Goal: Information Seeking & Learning: Learn about a topic

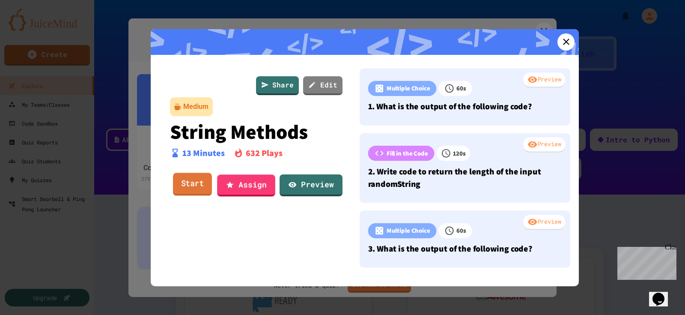
click at [189, 181] on link "Start" at bounding box center [192, 183] width 39 height 23
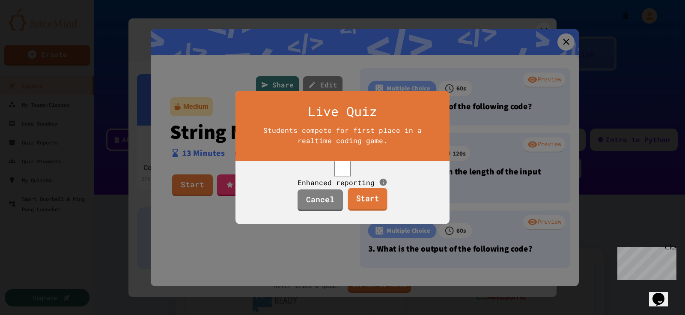
click at [360, 209] on link "Start" at bounding box center [367, 199] width 39 height 23
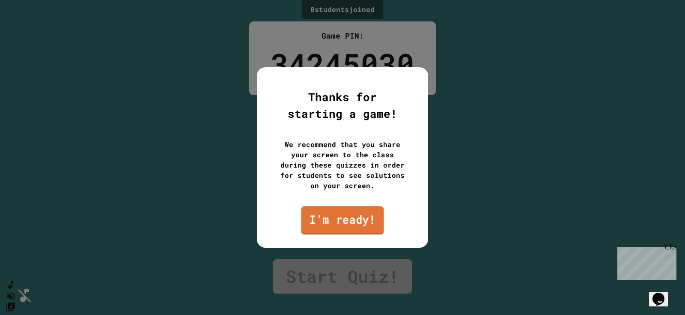
click at [342, 219] on link "I'm ready!" at bounding box center [342, 220] width 83 height 28
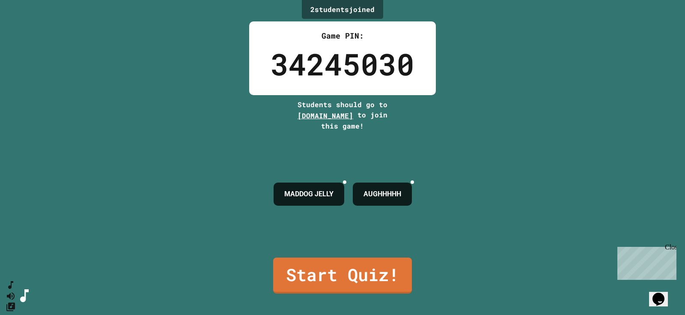
click at [491, 133] on div "2 student s joined Game PIN: 34245030 Students should go to [DOMAIN_NAME] to jo…" at bounding box center [342, 157] width 685 height 315
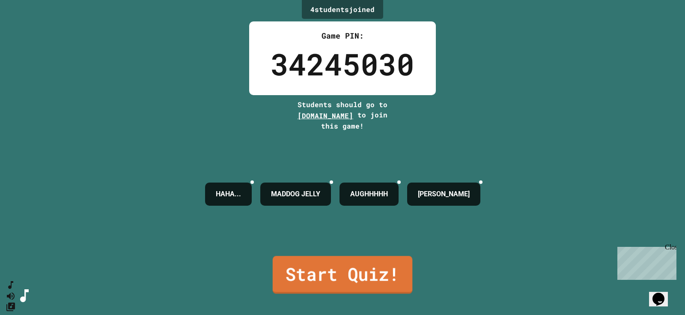
click at [381, 267] on link "Start Quiz!" at bounding box center [343, 275] width 140 height 38
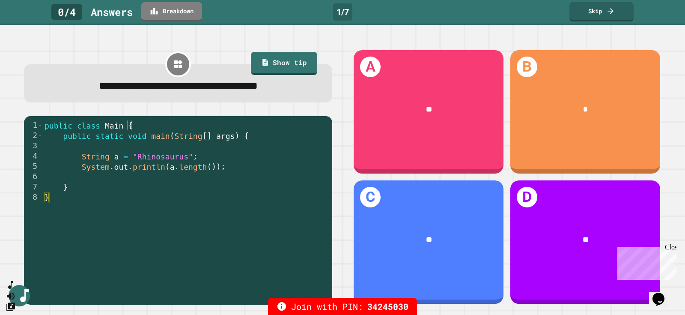
click at [670, 249] on div "Close" at bounding box center [670, 248] width 11 height 11
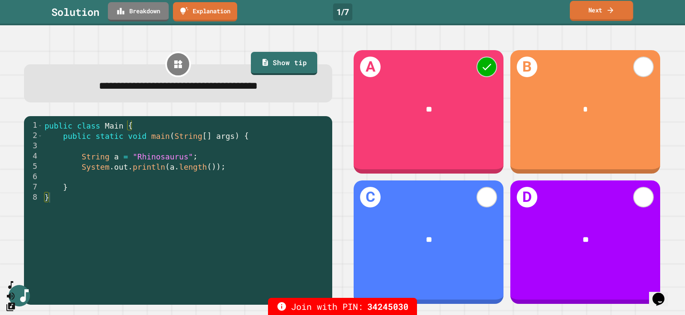
click at [598, 8] on link "Next" at bounding box center [601, 11] width 63 height 20
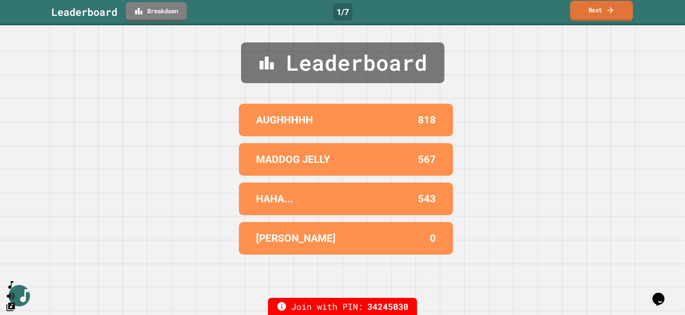
click at [590, 21] on link "Next" at bounding box center [601, 11] width 63 height 20
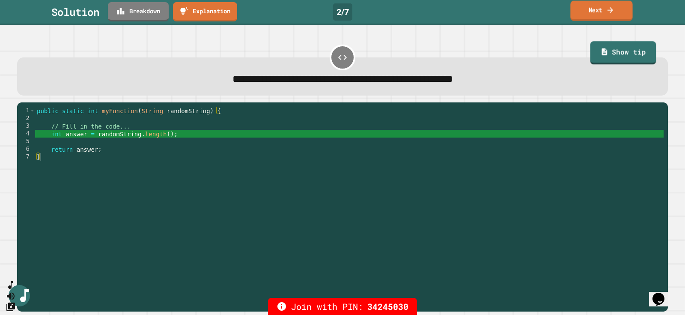
click at [598, 12] on link "Next" at bounding box center [601, 11] width 62 height 20
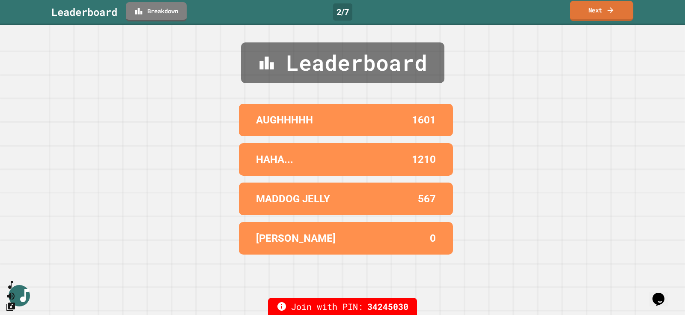
click at [585, 10] on link "Next" at bounding box center [601, 11] width 63 height 20
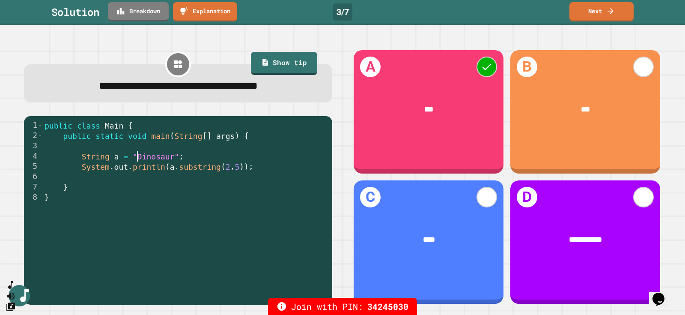
click at [140, 157] on div "public class Main { public static void main ( String [ ] args ) { String a = "D…" at bounding box center [185, 217] width 285 height 195
click at [145, 160] on div "public class Main { public static void main ( String [ ] args ) { String a = "D…" at bounding box center [185, 217] width 285 height 195
click at [611, 12] on icon at bounding box center [610, 10] width 6 height 6
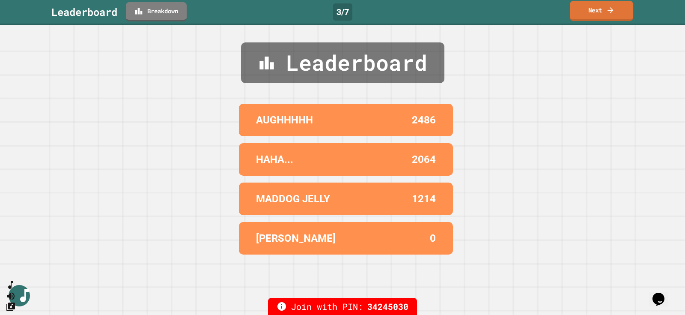
click at [609, 13] on icon at bounding box center [610, 10] width 9 height 9
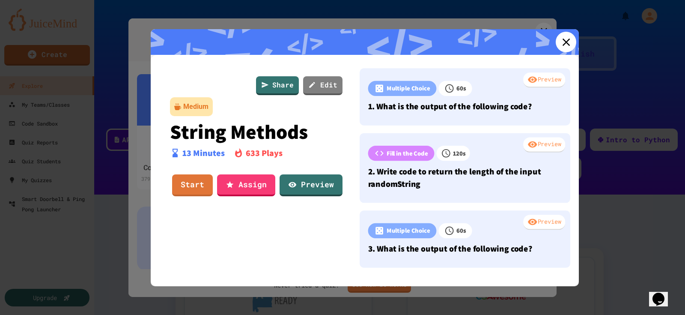
click at [573, 46] on link at bounding box center [566, 42] width 21 height 21
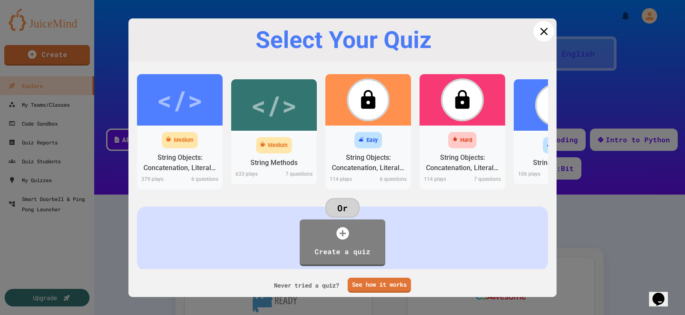
click at [542, 29] on icon at bounding box center [543, 31] width 13 height 13
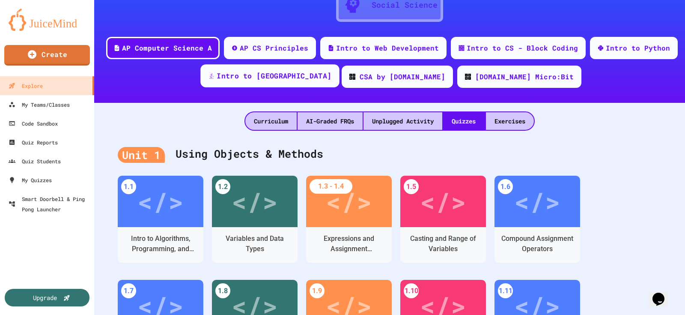
scroll to position [90, 0]
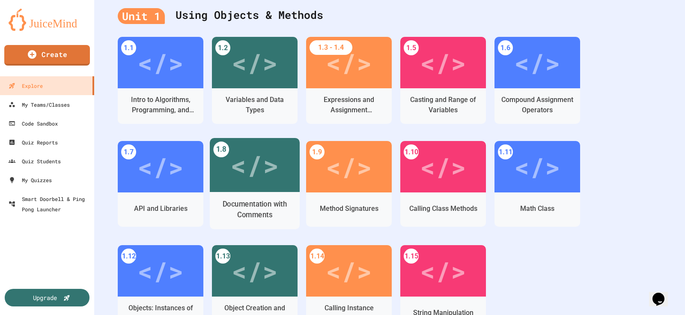
scroll to position [228, 0]
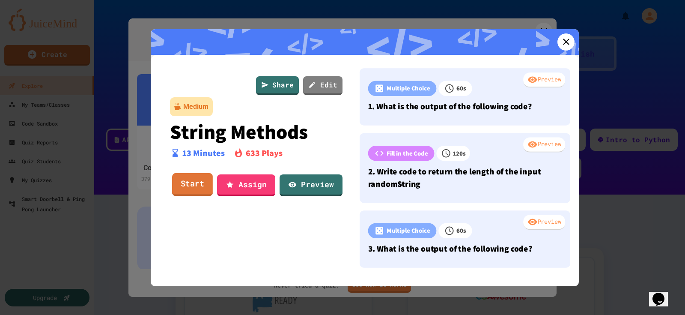
click at [185, 184] on link "Start" at bounding box center [192, 184] width 41 height 23
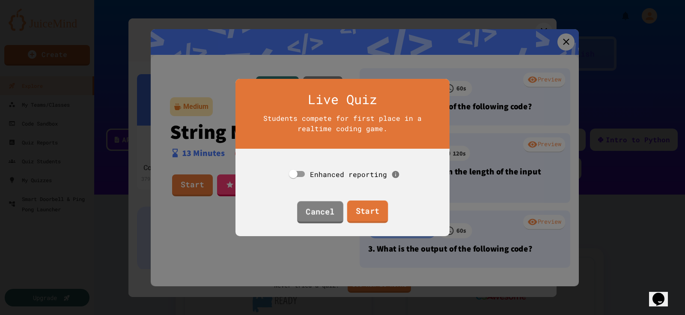
click at [374, 208] on link "Start" at bounding box center [367, 211] width 41 height 23
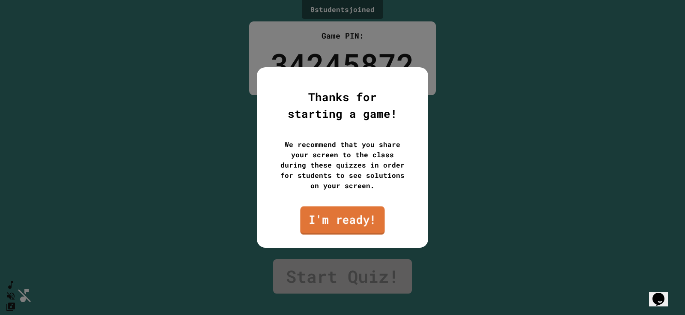
click at [357, 220] on link "I'm ready!" at bounding box center [342, 220] width 84 height 28
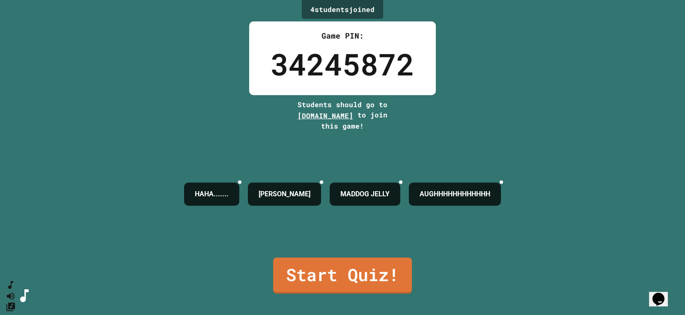
drag, startPoint x: 511, startPoint y: 179, endPoint x: 384, endPoint y: 276, distance: 159.7
click at [384, 276] on link "Start Quiz!" at bounding box center [342, 275] width 139 height 36
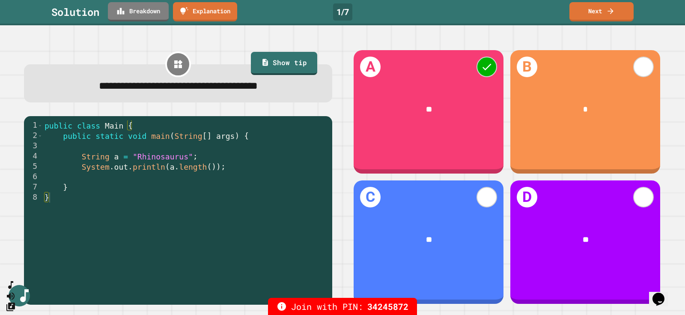
click at [603, 11] on link "Next" at bounding box center [601, 11] width 64 height 19
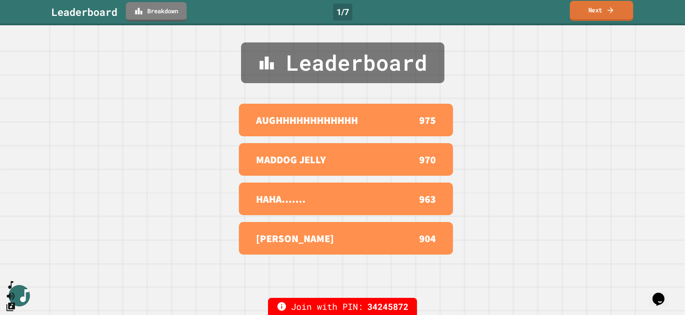
click at [614, 11] on icon at bounding box center [610, 10] width 9 height 9
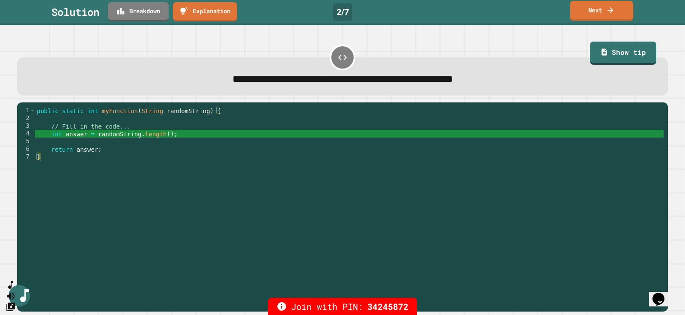
click at [616, 13] on link "Next" at bounding box center [601, 11] width 63 height 20
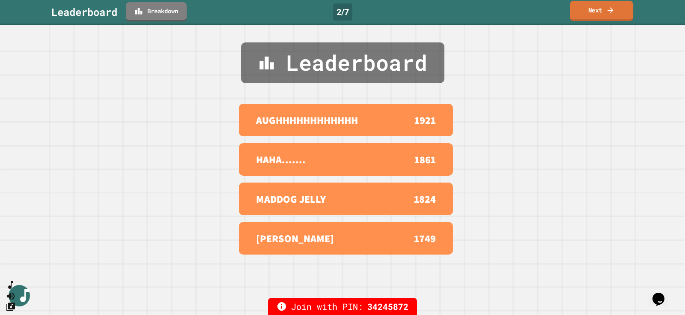
click at [611, 13] on icon at bounding box center [610, 10] width 9 height 9
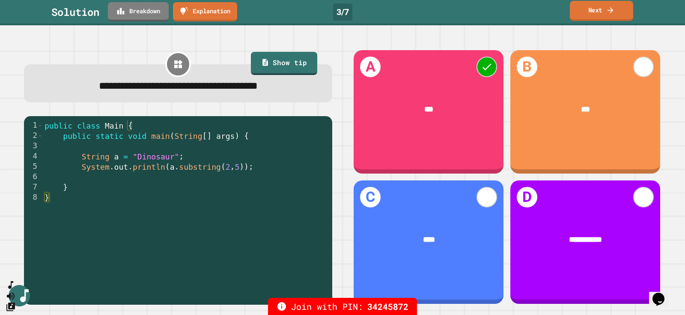
click at [617, 14] on link "Next" at bounding box center [601, 11] width 63 height 20
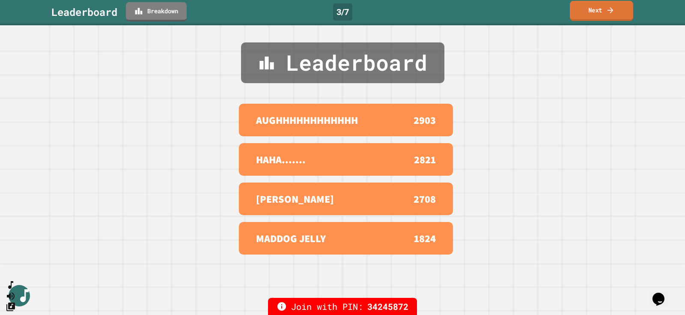
click at [617, 14] on link "Next" at bounding box center [601, 11] width 63 height 20
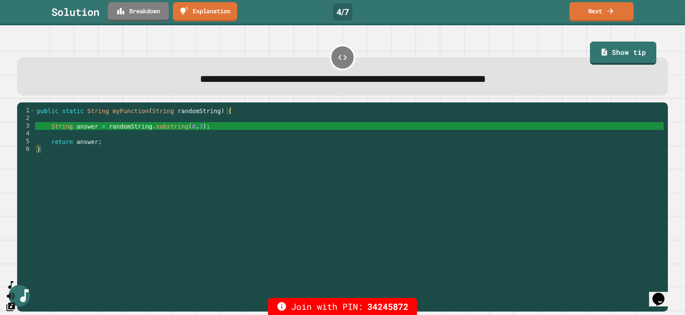
click at [615, 16] on link "Next" at bounding box center [601, 11] width 64 height 19
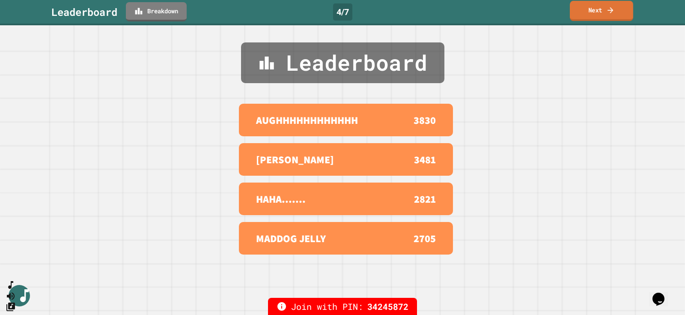
click at [610, 14] on icon at bounding box center [610, 10] width 9 height 9
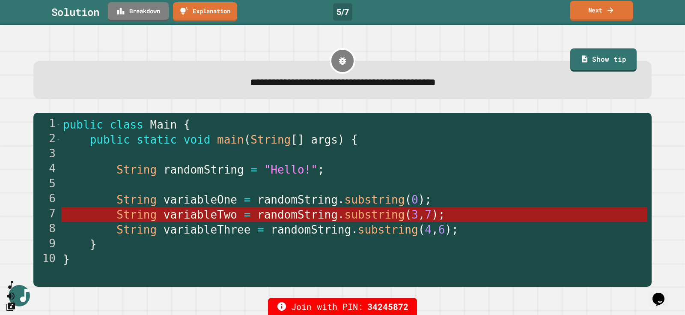
click at [616, 16] on link "Next" at bounding box center [601, 11] width 63 height 20
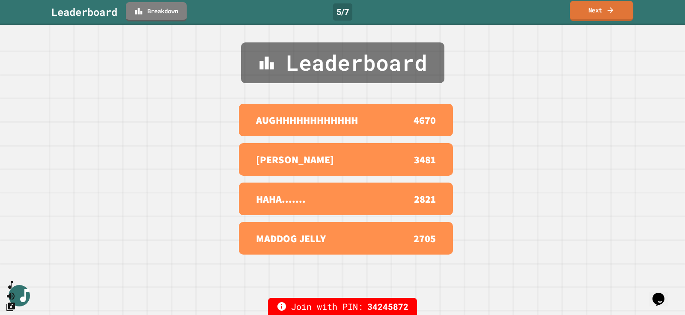
click at [611, 13] on icon at bounding box center [610, 10] width 9 height 9
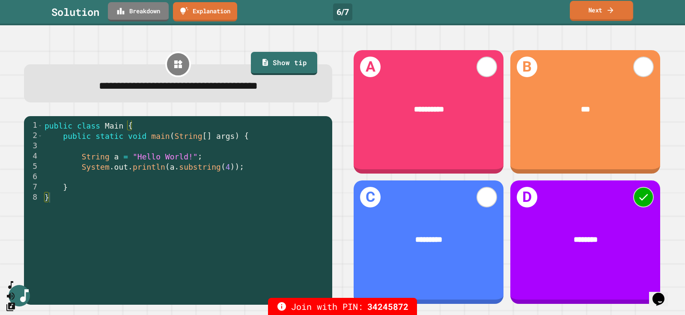
click at [607, 12] on icon at bounding box center [610, 10] width 9 height 9
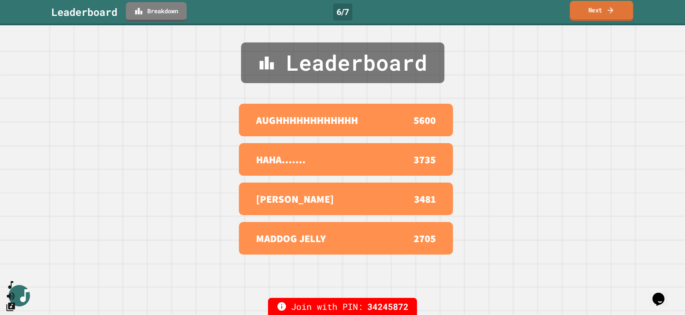
click at [606, 12] on icon at bounding box center [610, 10] width 9 height 9
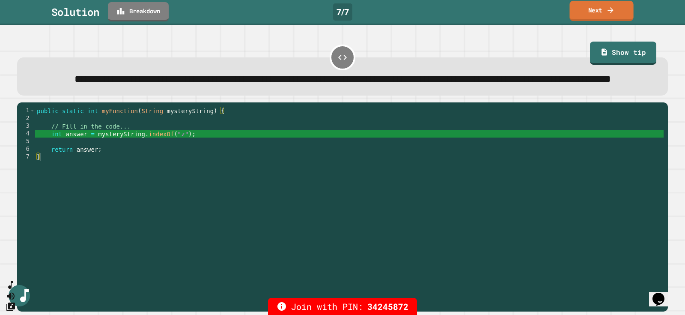
click at [583, 15] on link "Next" at bounding box center [601, 11] width 64 height 20
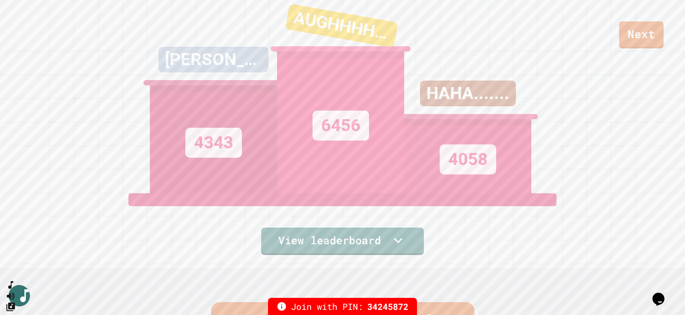
scroll to position [66, 0]
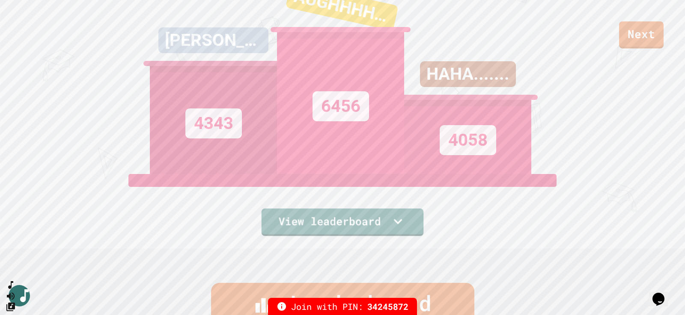
click at [357, 230] on link "View leaderboard" at bounding box center [342, 221] width 162 height 27
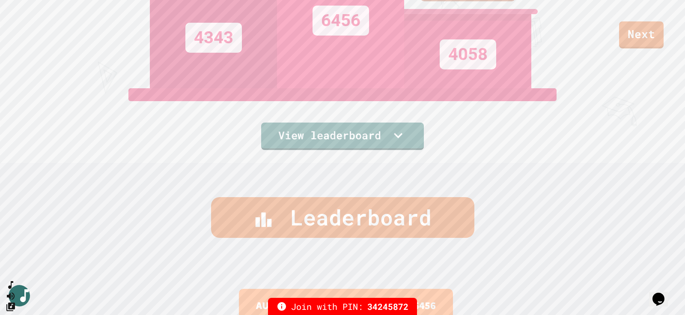
scroll to position [113, 0]
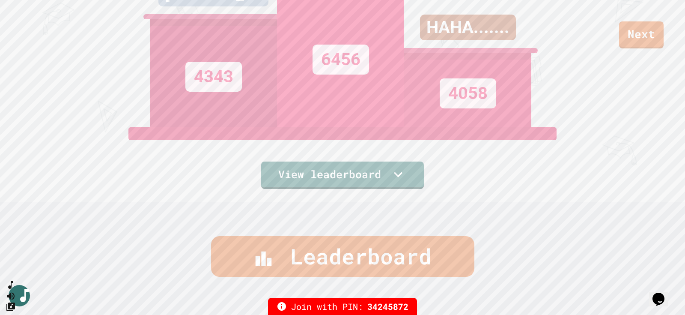
click at [645, 48] on div "Next ROB 4343 AUGHHHHHHHHHHHH 6456 HAHA....... 4058 View leaderboard" at bounding box center [342, 44] width 685 height 315
click at [644, 42] on link "Next" at bounding box center [641, 34] width 45 height 27
